Goal: Feedback & Contribution: Leave review/rating

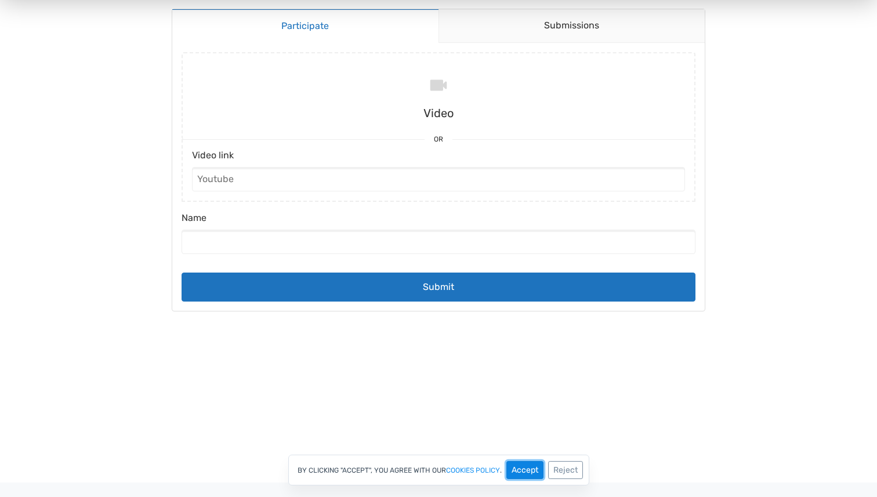
click at [516, 473] on button "Accept" at bounding box center [524, 470] width 37 height 18
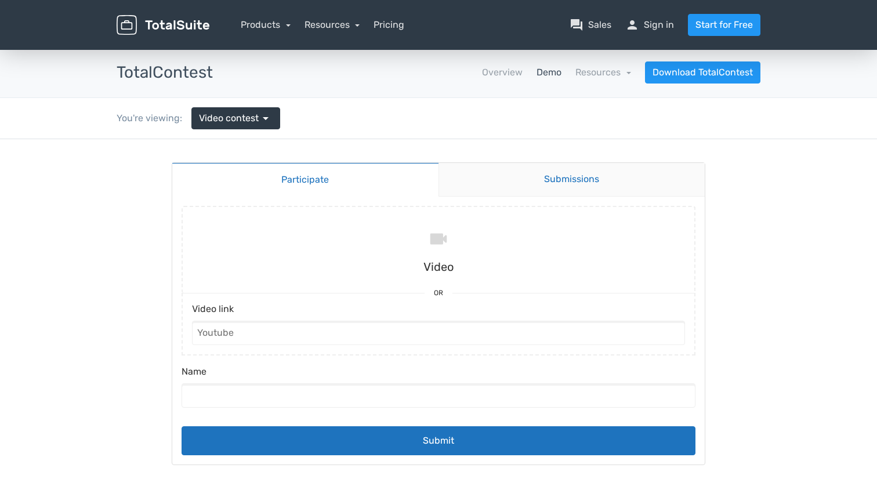
click at [536, 181] on link "Submissions" at bounding box center [571, 180] width 267 height 34
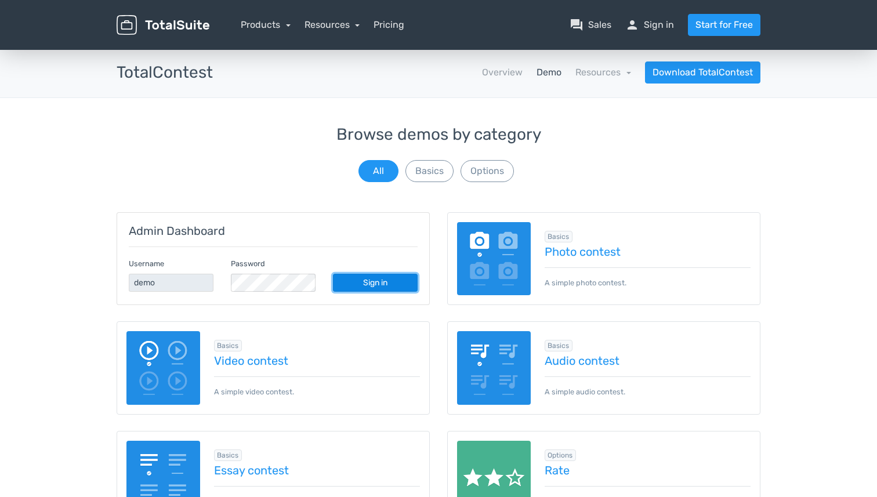
click at [375, 284] on link "Sign in" at bounding box center [375, 283] width 85 height 18
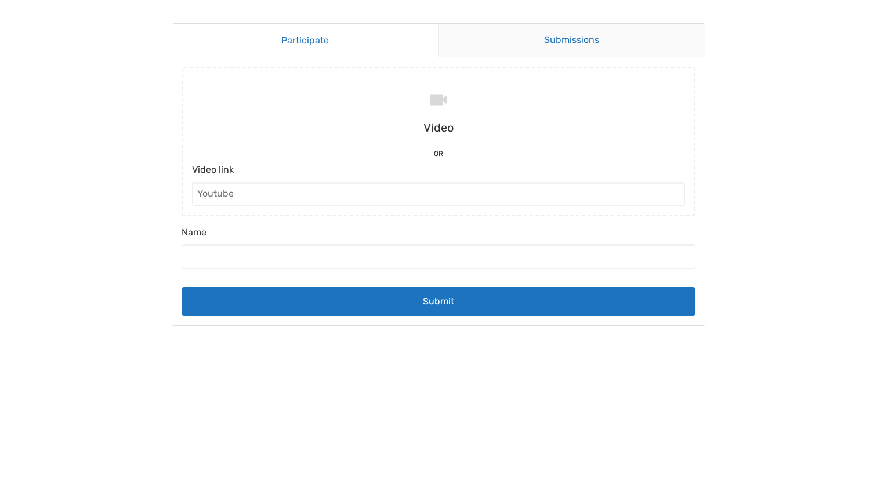
click at [525, 26] on link "Submissions" at bounding box center [571, 41] width 267 height 34
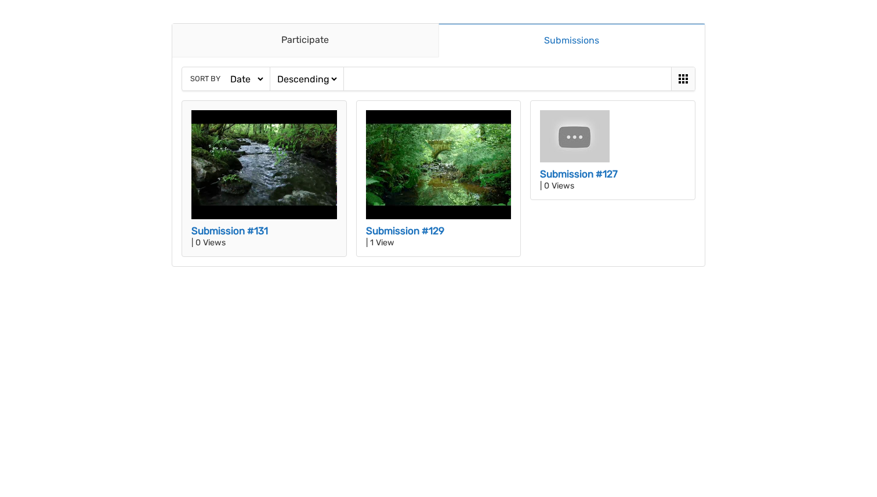
click at [244, 165] on img at bounding box center [264, 164] width 146 height 109
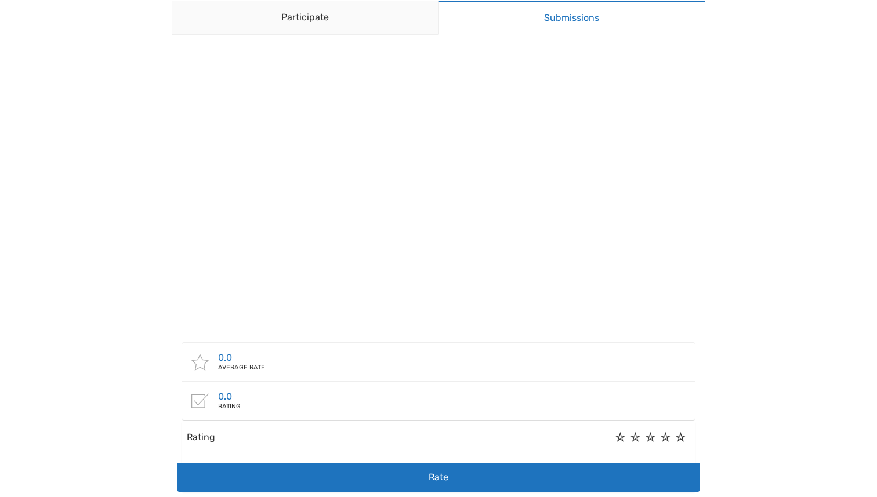
scroll to position [50, 0]
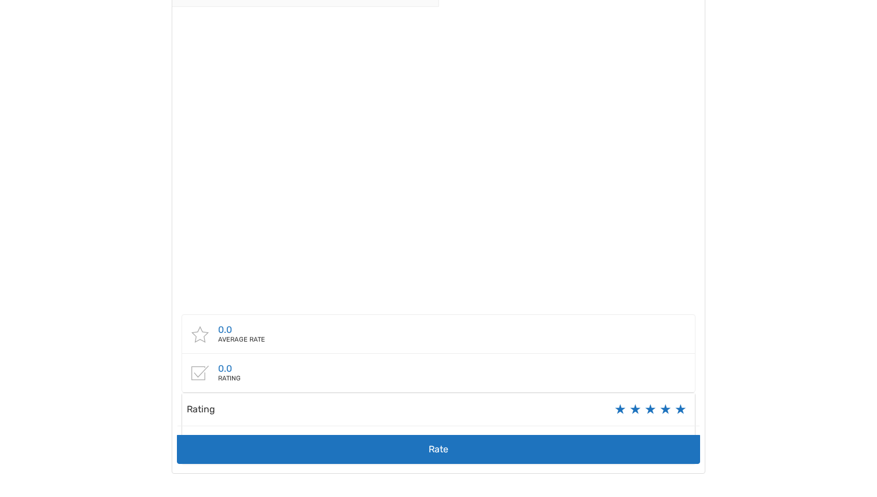
click at [677, 409] on label "5" at bounding box center [680, 409] width 10 height 0
click at [0, 0] on input "5" at bounding box center [0, 0] width 0 height 0
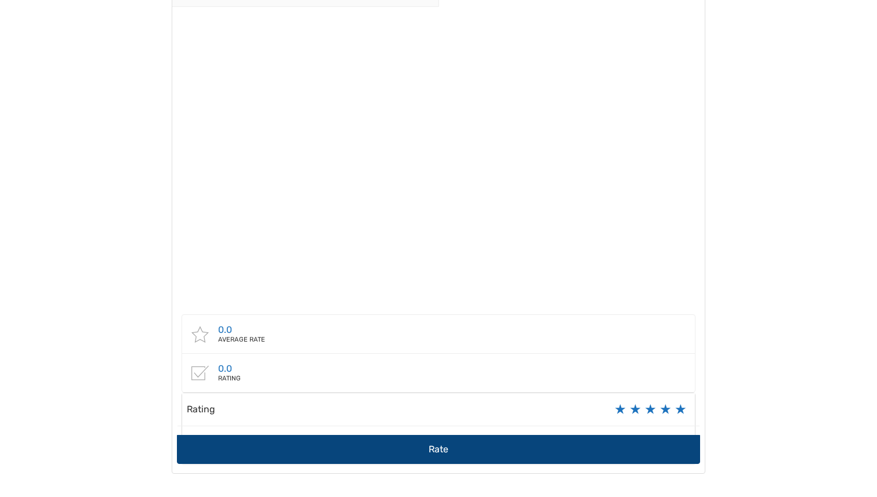
click at [551, 446] on button "Rate" at bounding box center [438, 449] width 523 height 29
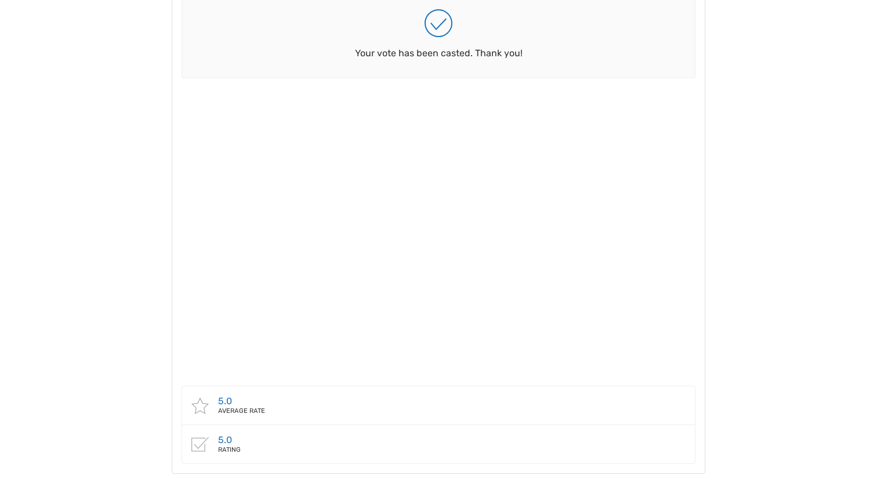
scroll to position [0, 0]
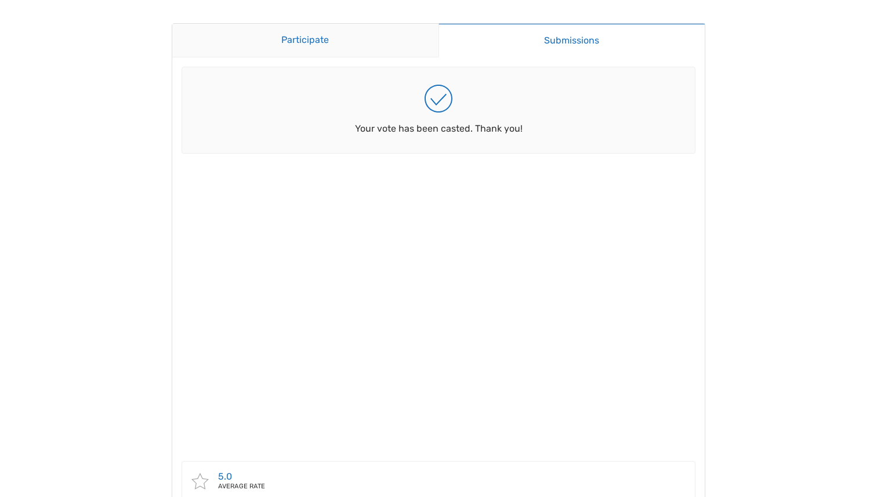
click at [372, 24] on link "Participate" at bounding box center [305, 41] width 266 height 34
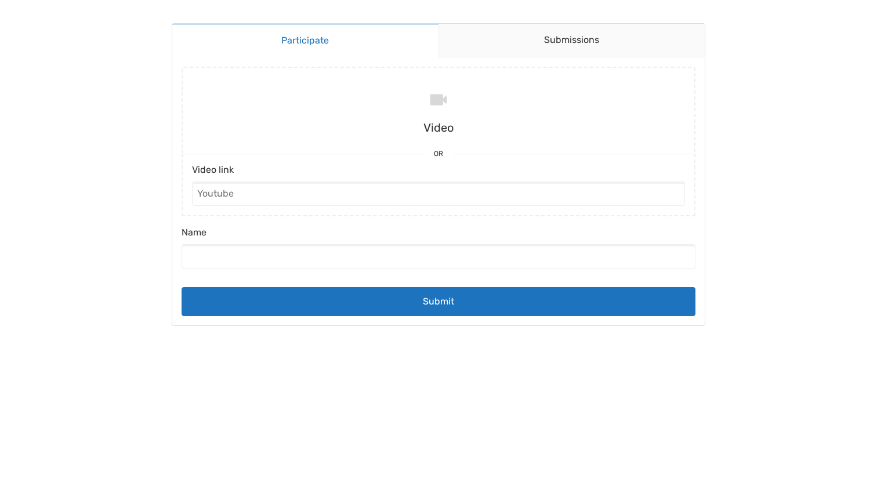
click at [498, 61] on div "Submitting Video Or Video link Name Submit" at bounding box center [438, 191] width 532 height 268
click at [503, 43] on link "Submissions" at bounding box center [571, 41] width 267 height 34
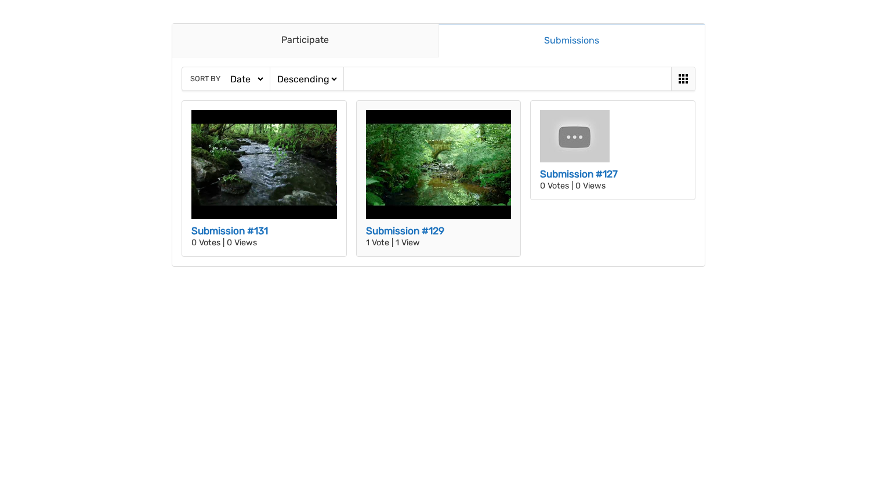
click at [413, 192] on img at bounding box center [439, 164] width 146 height 109
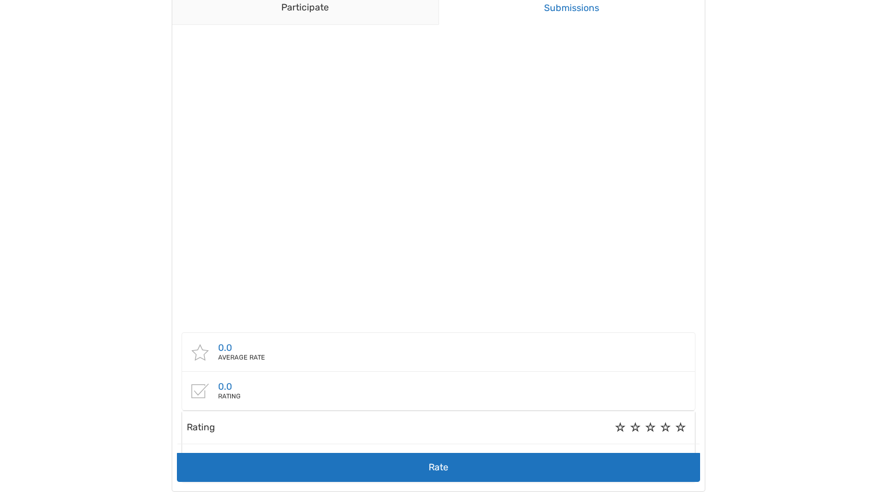
scroll to position [50, 0]
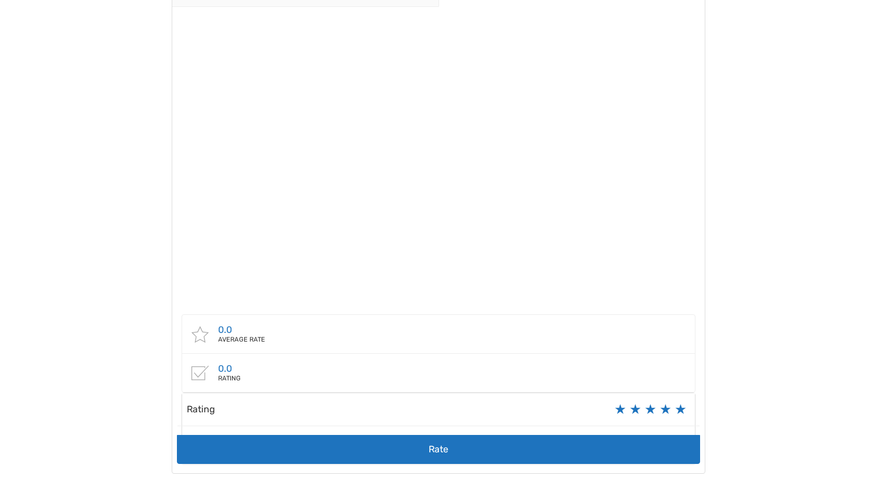
click at [678, 409] on label "5" at bounding box center [680, 409] width 10 height 0
click at [0, 0] on input "5" at bounding box center [0, 0] width 0 height 0
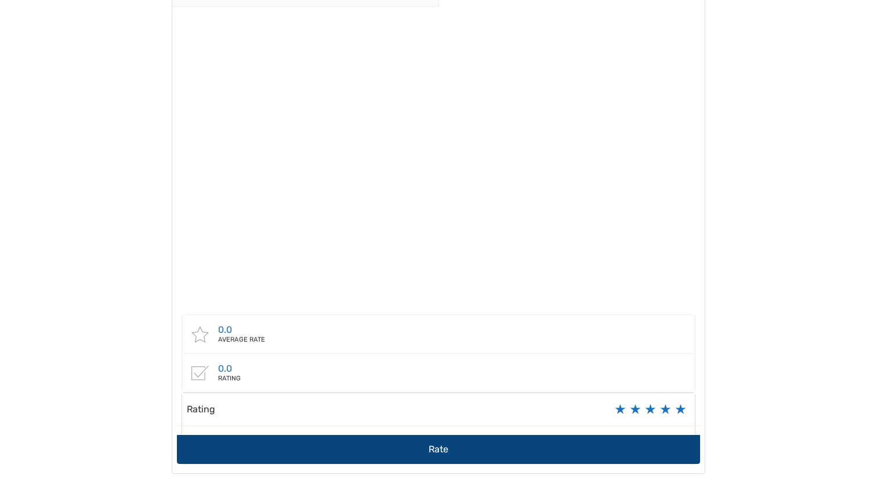
click at [657, 441] on button "Rate" at bounding box center [438, 449] width 523 height 29
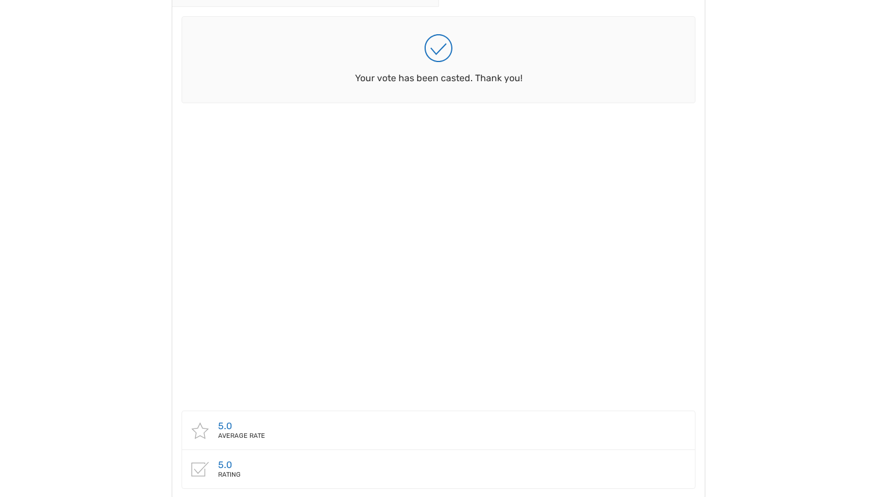
scroll to position [0, 0]
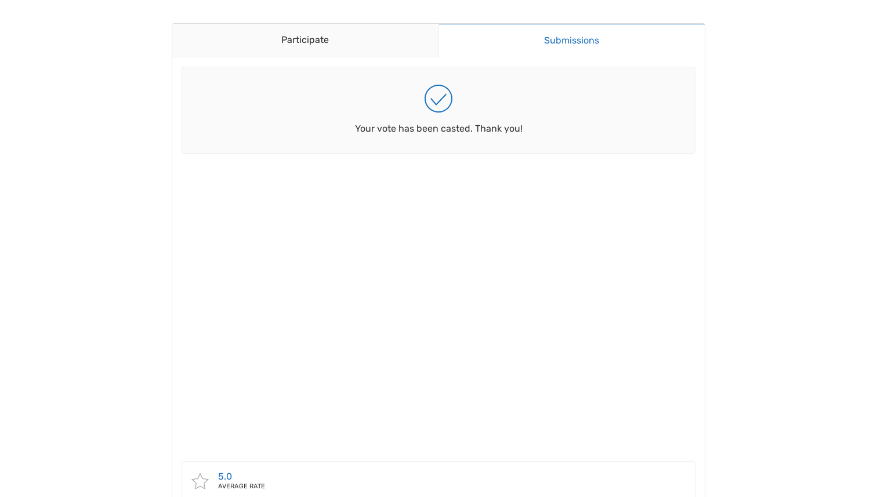
click at [554, 42] on link "Submissions" at bounding box center [571, 40] width 267 height 34
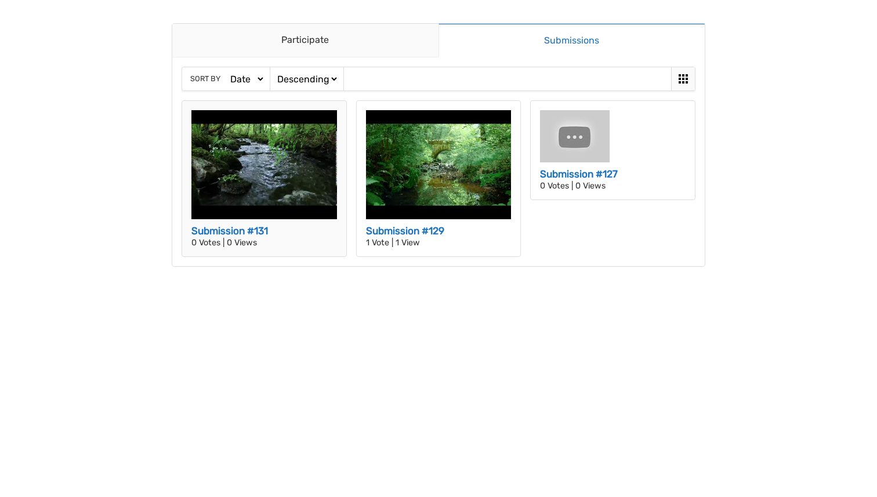
click at [251, 177] on img at bounding box center [264, 164] width 146 height 109
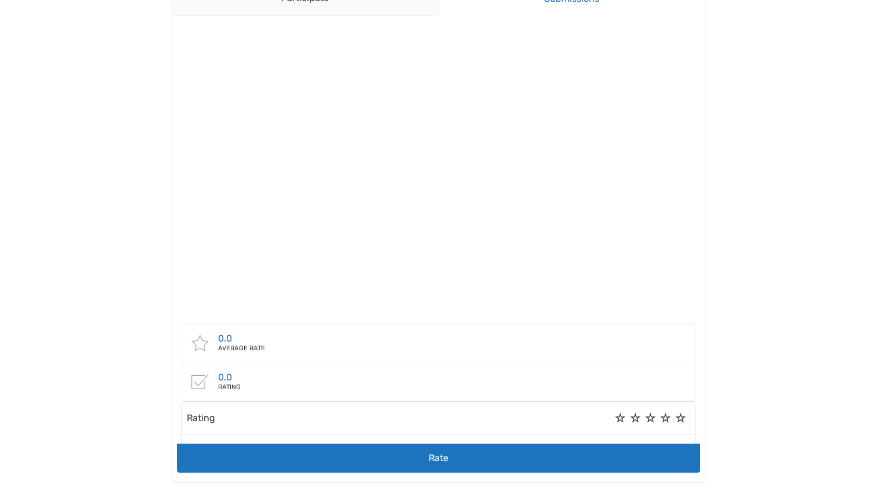
scroll to position [50, 0]
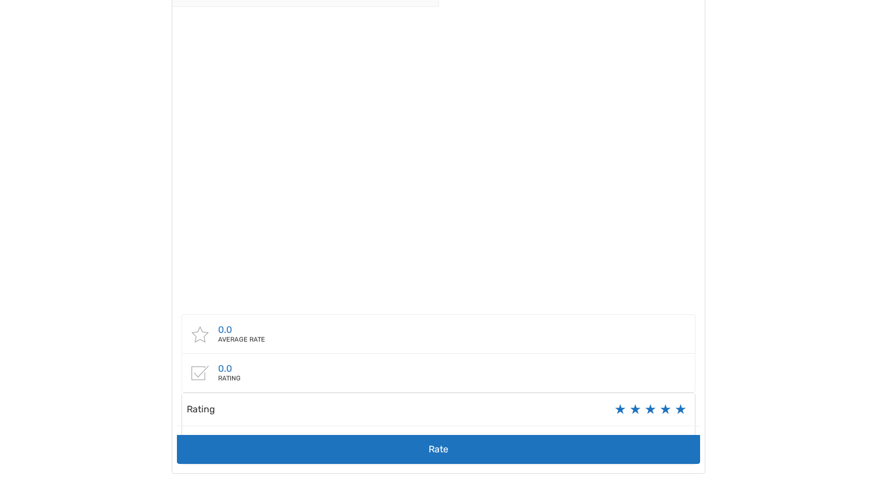
click at [681, 409] on label "5" at bounding box center [680, 409] width 10 height 0
click at [0, 0] on input "5" at bounding box center [0, 0] width 0 height 0
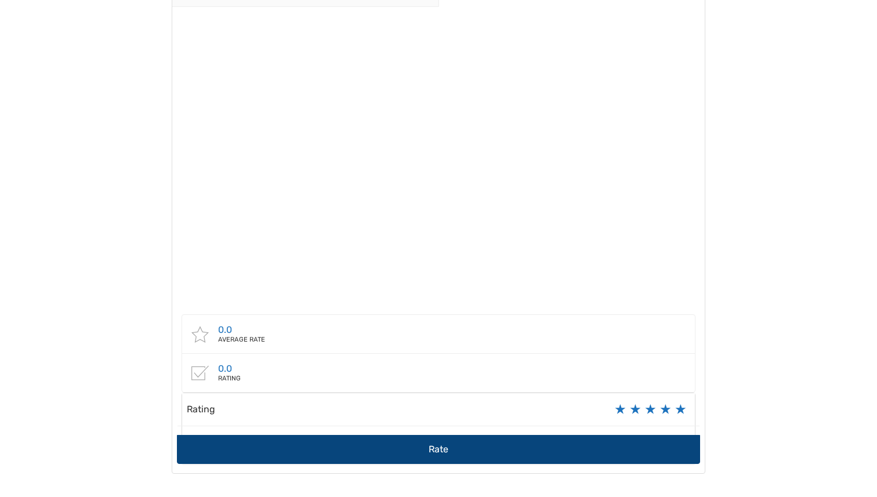
click at [649, 437] on button "Rate" at bounding box center [438, 449] width 523 height 29
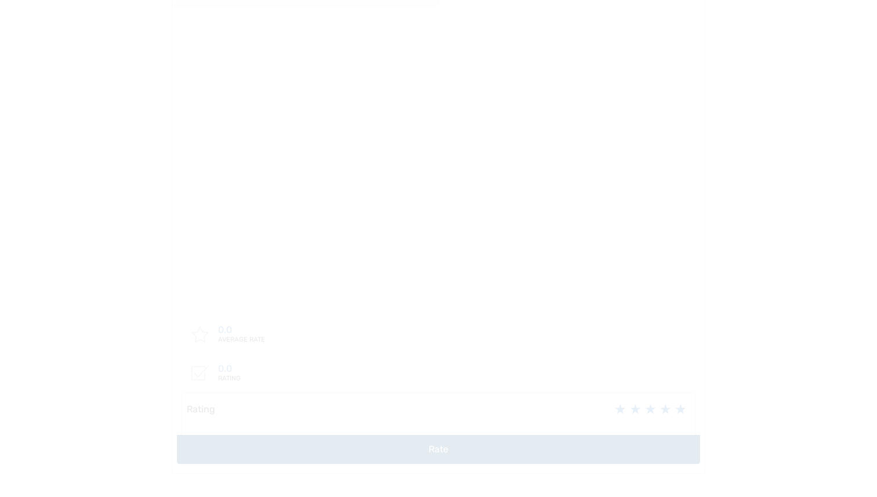
scroll to position [21, 0]
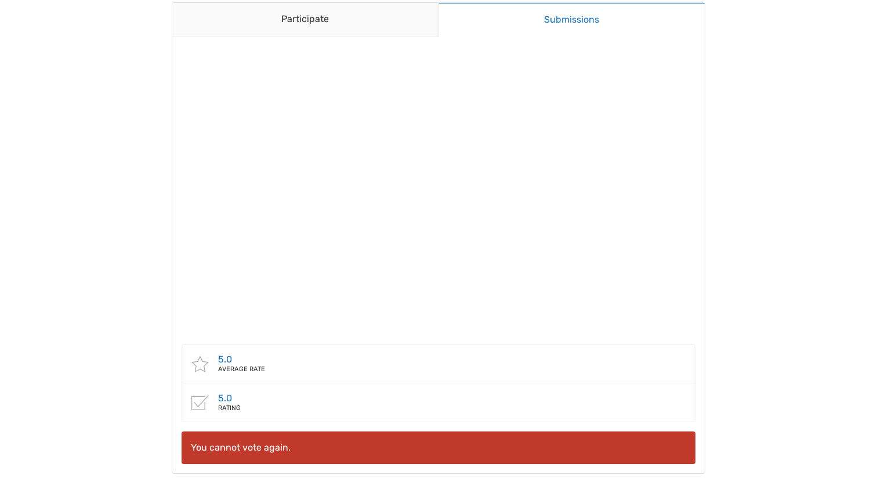
click at [555, 28] on link "Submissions" at bounding box center [571, 19] width 267 height 34
